Goal: Task Accomplishment & Management: Manage account settings

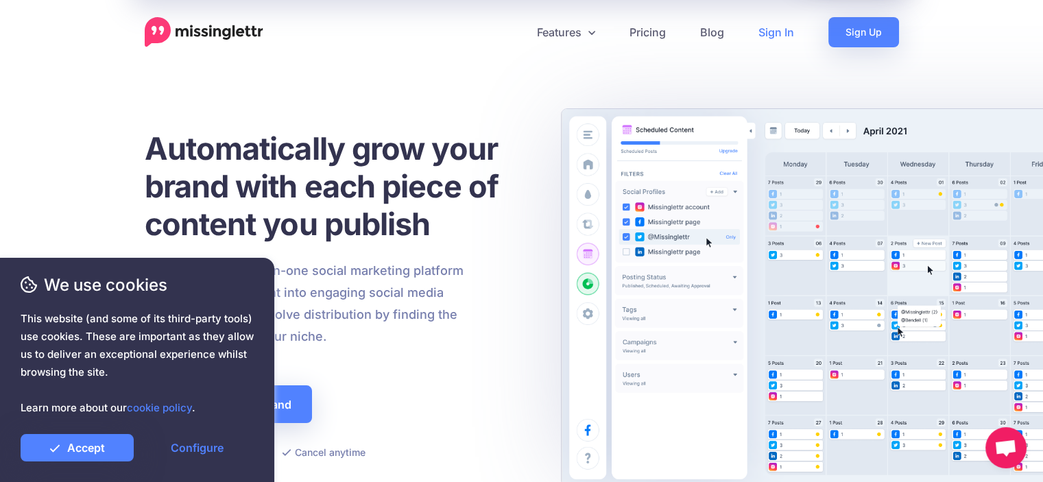
click at [777, 33] on link "Sign In" at bounding box center [776, 32] width 70 height 30
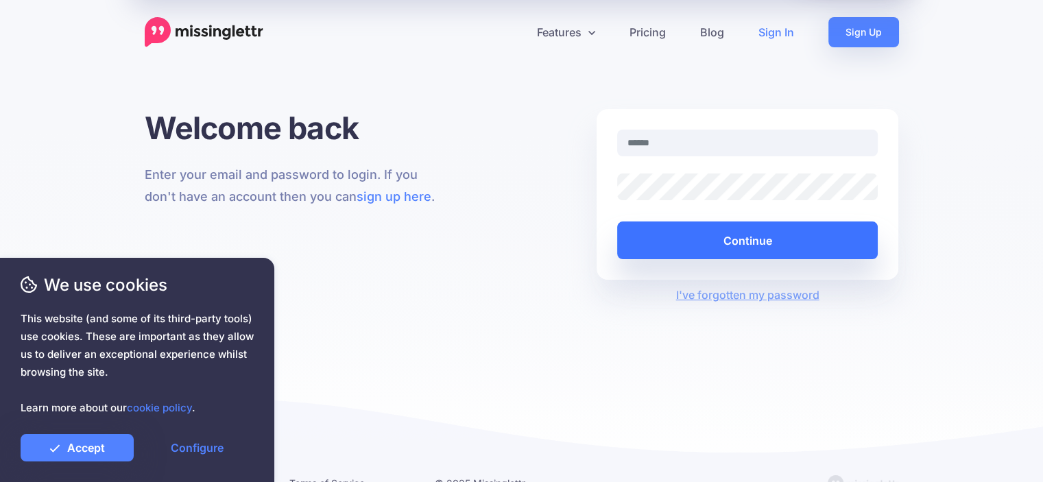
type input "**********"
click at [743, 238] on button "Continue" at bounding box center [747, 241] width 261 height 38
